Goal: Task Accomplishment & Management: Manage account settings

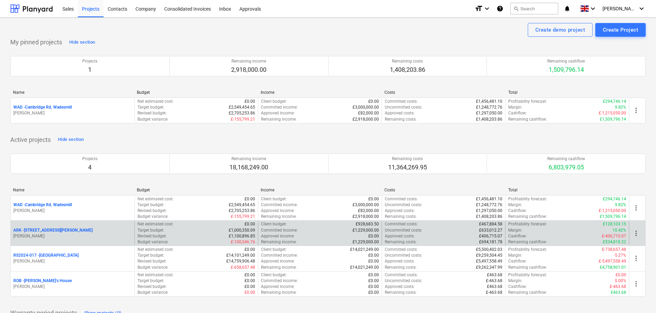
click at [48, 230] on p "ARK - 2 Galley [PERSON_NAME]" at bounding box center [52, 230] width 79 height 6
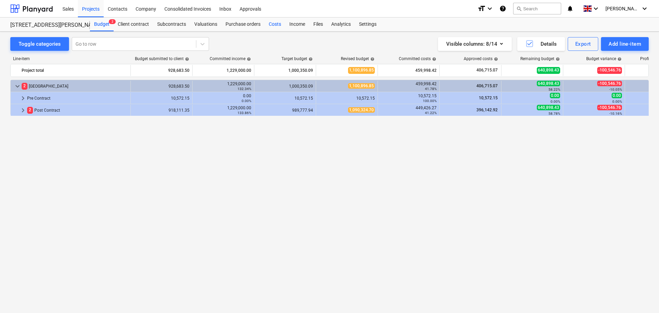
click at [269, 22] on div "Costs" at bounding box center [275, 24] width 21 height 14
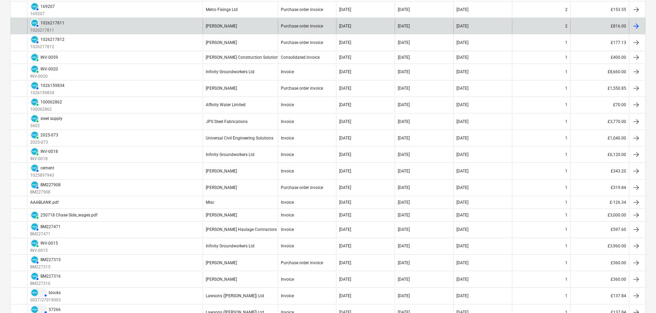
scroll to position [377, 0]
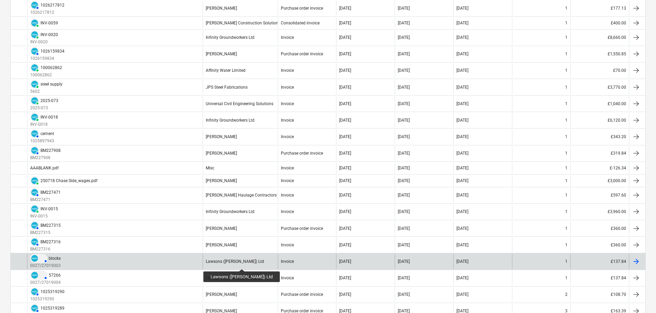
click at [236, 262] on div "Lawsons ([PERSON_NAME]) Ltd" at bounding box center [235, 261] width 58 height 5
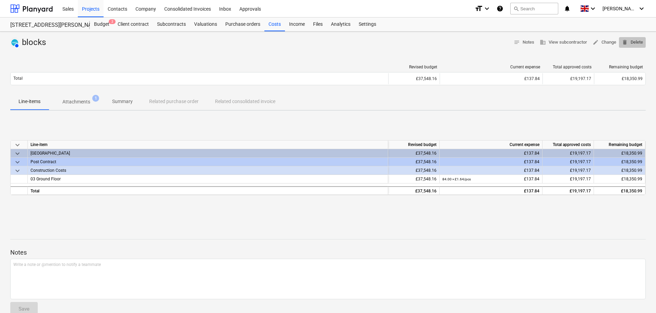
click at [635, 41] on span "delete Delete" at bounding box center [632, 42] width 21 height 8
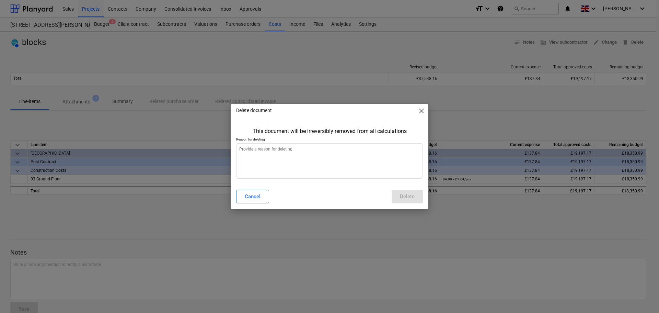
type textarea "x"
click at [314, 160] on textarea at bounding box center [329, 160] width 187 height 35
type textarea "e"
type textarea "x"
type textarea "er"
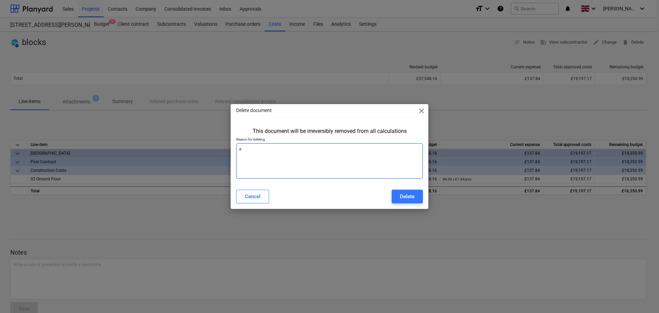
type textarea "x"
type textarea "err"
type textarea "x"
type textarea "erro"
type textarea "x"
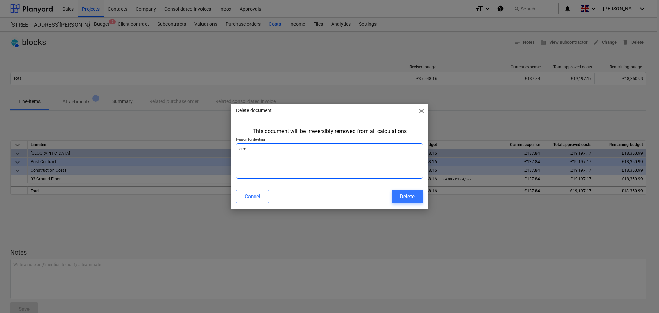
type textarea "error"
type textarea "x"
type textarea "error."
type textarea "x"
type textarea "error."
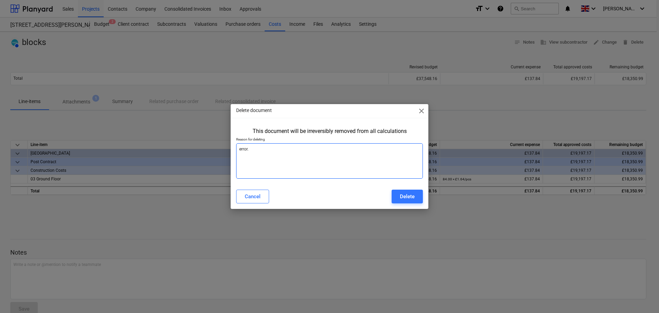
type textarea "x"
type textarea "error. w"
type textarea "x"
type textarea "error. wr"
type textarea "x"
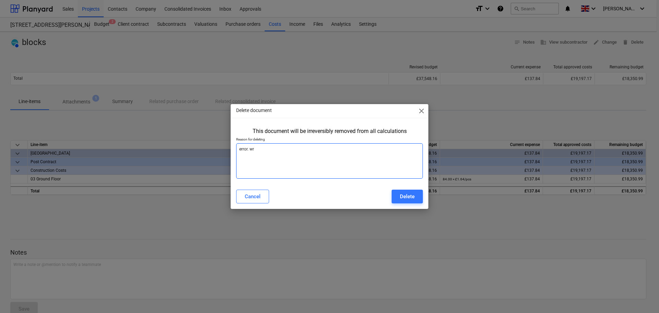
type textarea "error. wro"
type textarea "x"
type textarea "error. wron"
type textarea "x"
type textarea "error. wrong"
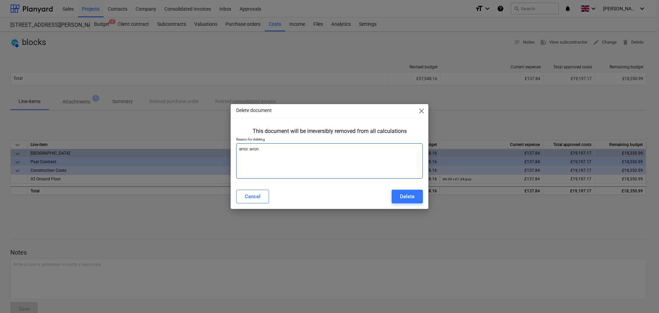
type textarea "x"
type textarea "error. wrong"
type textarea "x"
type textarea "error. wrong hj"
type textarea "x"
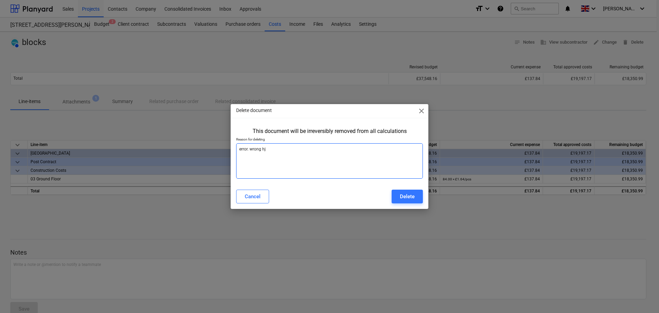
type textarea "error. wrong hjo"
type textarea "x"
type textarea "error. wrong hjob"
type textarea "x"
click at [262, 147] on textarea "error. wrong hjob" at bounding box center [329, 160] width 187 height 35
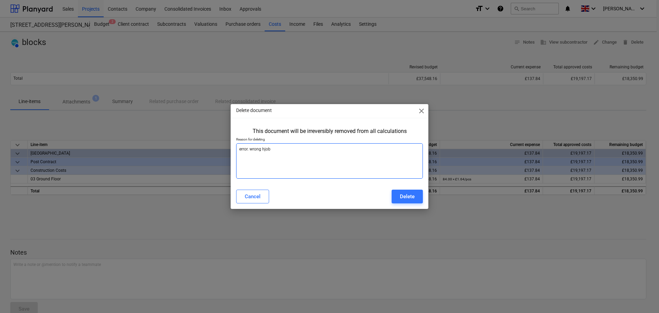
type textarea "error. wrong job"
type textarea "x"
type textarea "error. wrong job"
click at [404, 192] on div "Delete" at bounding box center [407, 196] width 15 height 9
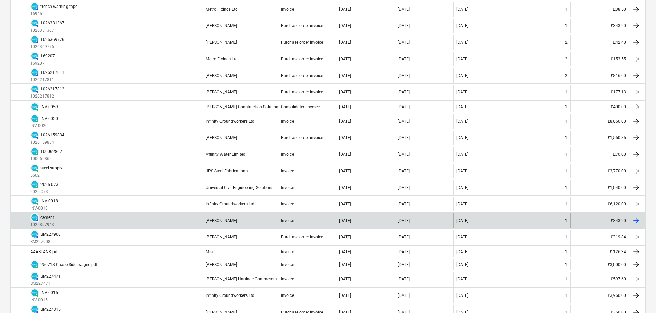
scroll to position [377, 0]
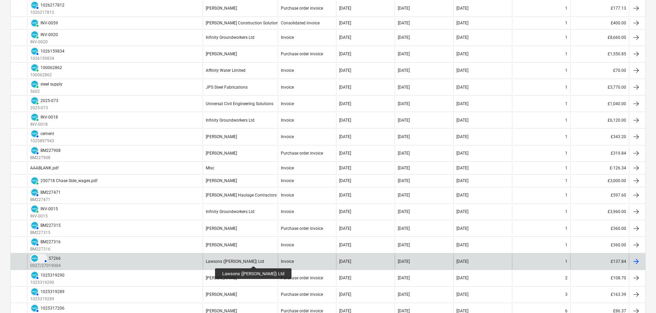
click at [248, 259] on div "Lawsons ([PERSON_NAME]) Ltd" at bounding box center [235, 261] width 58 height 5
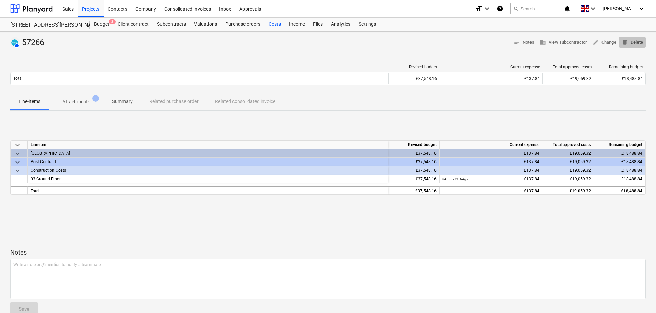
click at [633, 42] on span "delete Delete" at bounding box center [632, 42] width 21 height 8
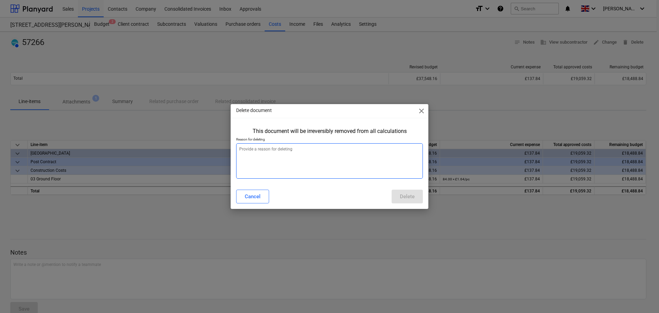
click at [287, 161] on textarea at bounding box center [329, 160] width 187 height 35
type textarea "x"
type textarea "e"
type textarea "x"
type textarea "er"
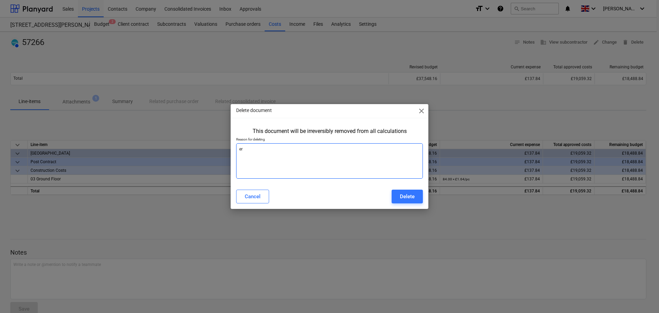
type textarea "x"
type textarea "err"
type textarea "x"
type textarea "erro"
type textarea "x"
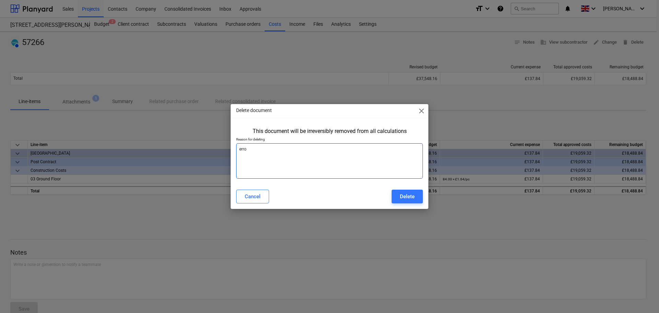
type textarea "error"
type textarea "x"
type textarea "error."
type textarea "x"
type textarea "error."
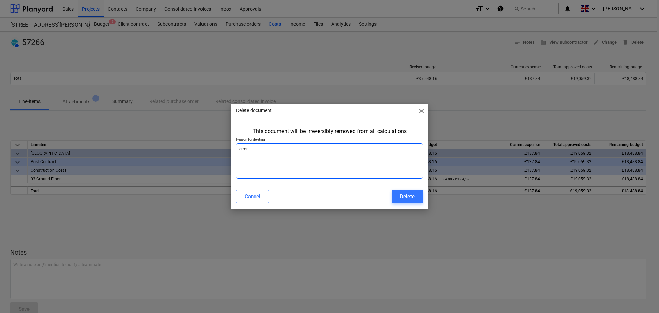
type textarea "x"
type textarea "error. w"
type textarea "x"
type textarea "error. wr"
type textarea "x"
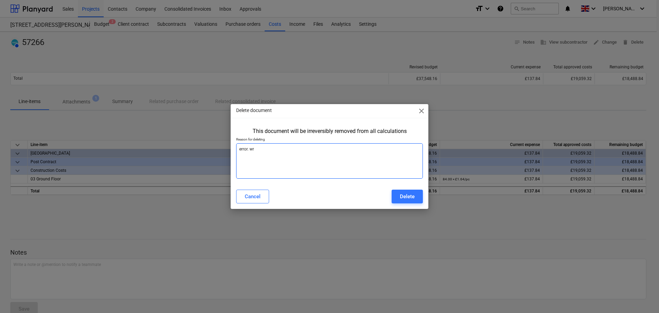
type textarea "error. wro"
type textarea "x"
type textarea "error. wron"
type textarea "x"
type textarea "error. wrong"
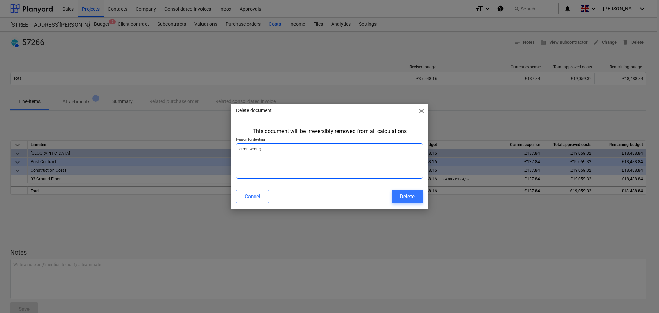
type textarea "x"
type textarea "error. wrong"
type textarea "x"
type textarea "error. wrong j"
type textarea "x"
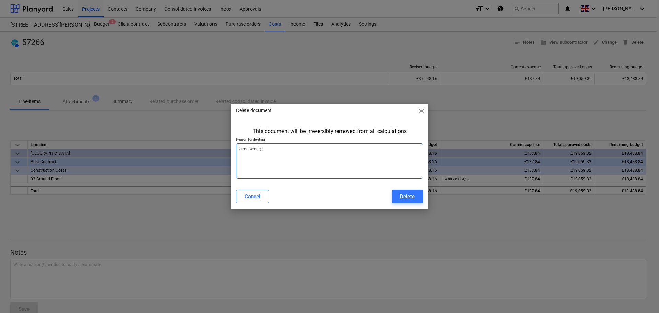
type textarea "error. wrong jo"
type textarea "x"
type textarea "error. wrong job"
click at [406, 193] on div "Delete" at bounding box center [407, 196] width 15 height 9
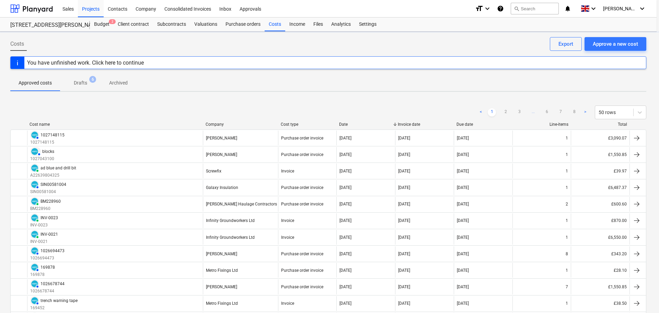
type textarea "x"
